Goal: Transaction & Acquisition: Obtain resource

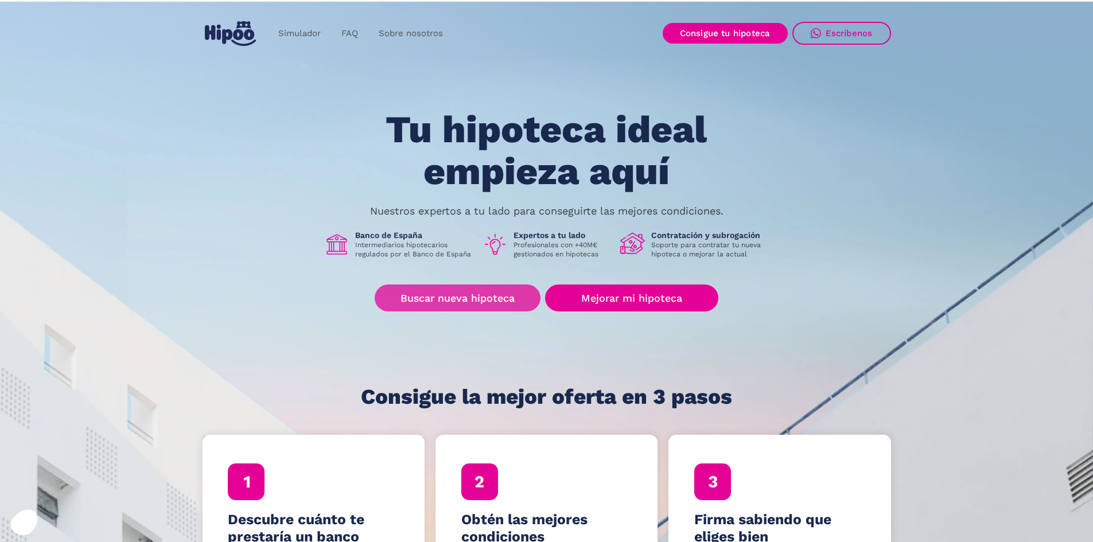
click at [450, 299] on link "Buscar nueva hipoteca" at bounding box center [458, 298] width 166 height 27
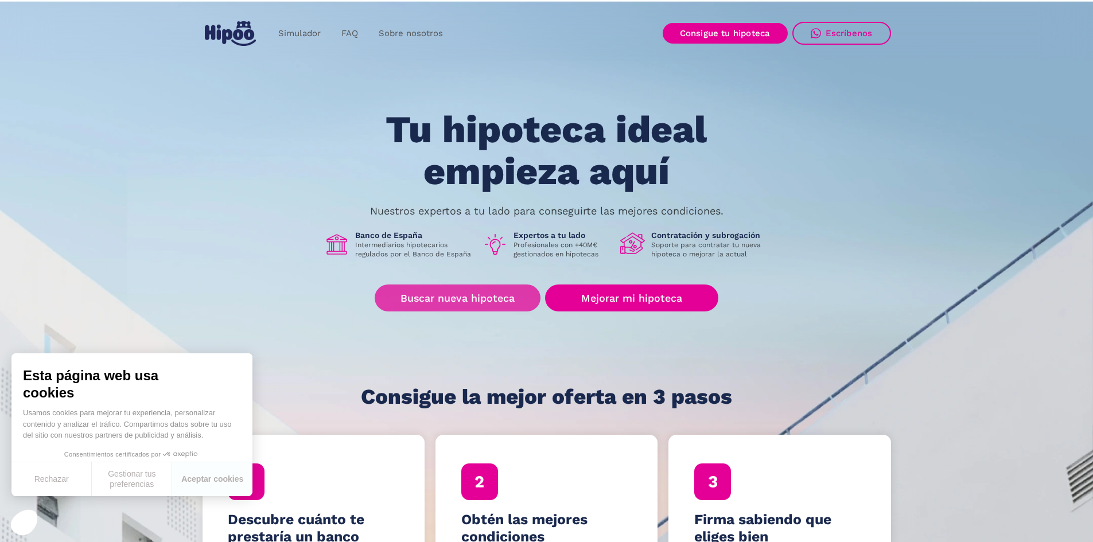
click at [495, 298] on link "Buscar nueva hipoteca" at bounding box center [458, 298] width 166 height 27
click at [481, 295] on link "Buscar nueva hipoteca" at bounding box center [458, 298] width 166 height 27
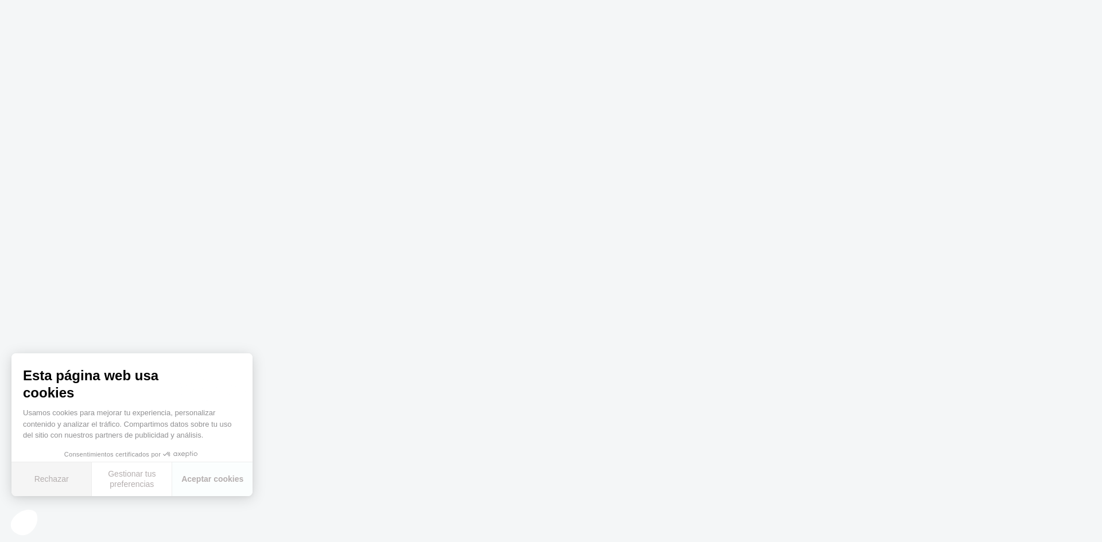
click at [58, 479] on button "Rechazar" at bounding box center [51, 480] width 80 height 34
